Goal: Information Seeking & Learning: Learn about a topic

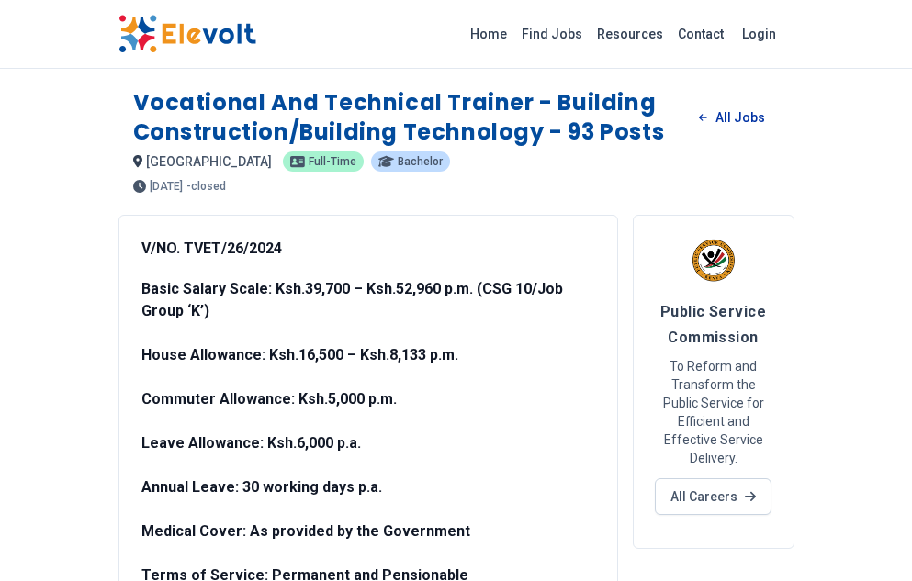
click at [736, 118] on link "All Jobs" at bounding box center [731, 118] width 95 height 28
click at [725, 112] on link "All Jobs" at bounding box center [731, 118] width 95 height 28
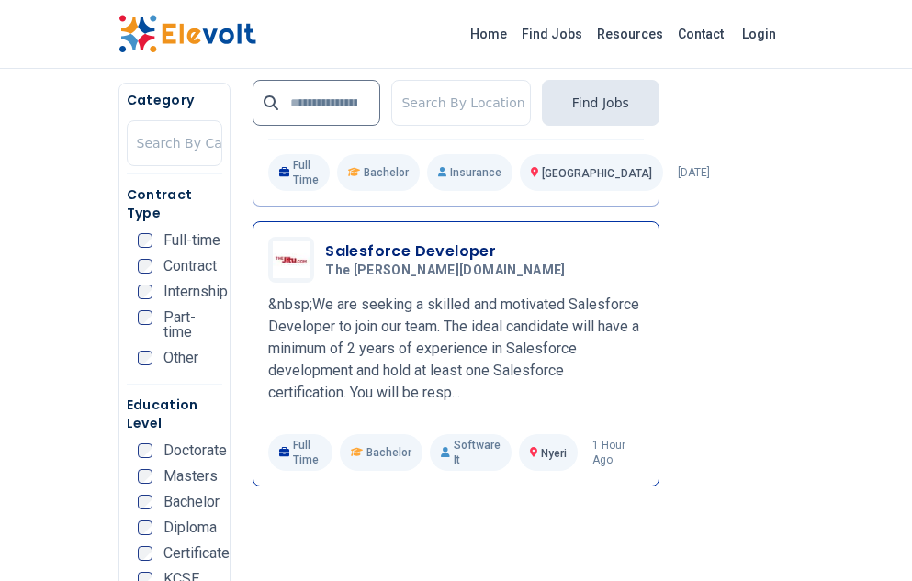
scroll to position [1377, 0]
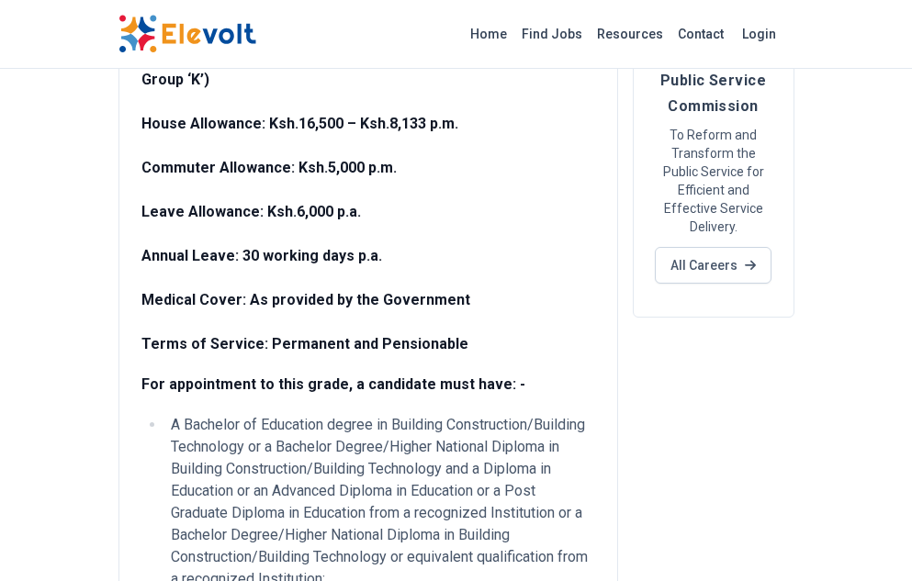
scroll to position [367, 0]
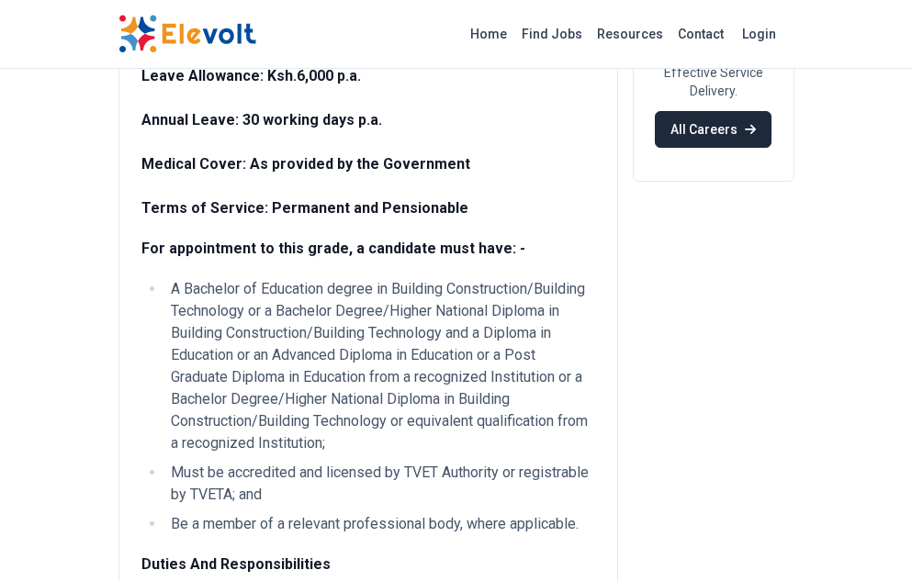
click at [697, 136] on link "All Careers" at bounding box center [713, 129] width 117 height 37
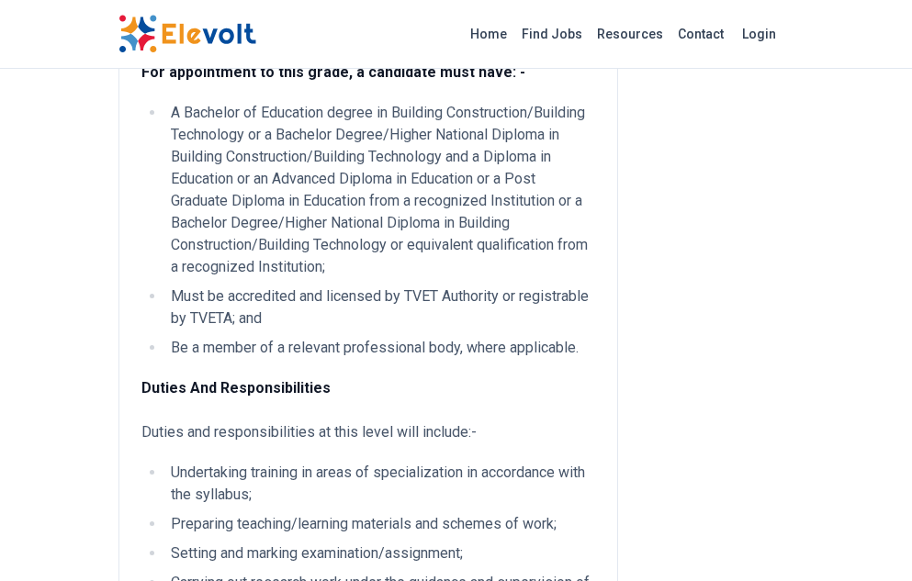
scroll to position [551, 0]
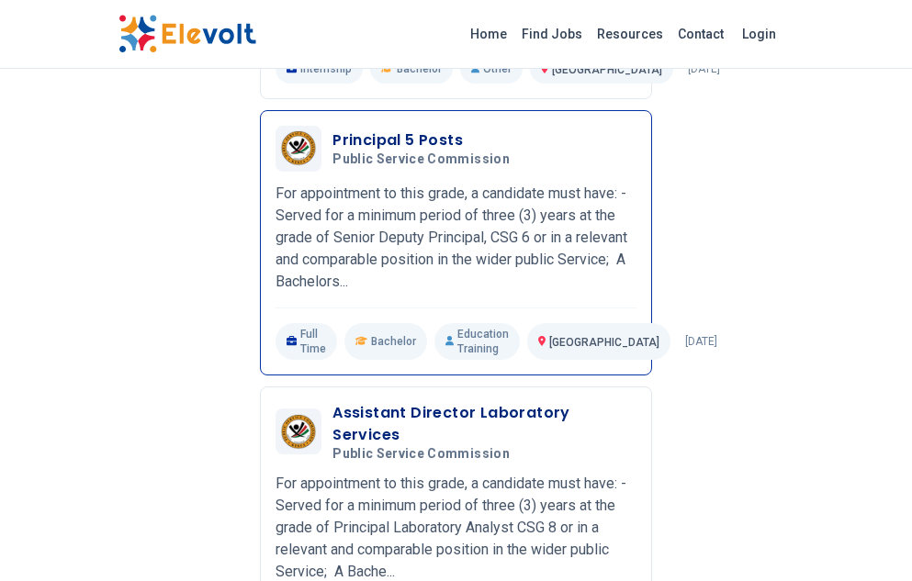
scroll to position [459, 0]
